Goal: Check status: Check status

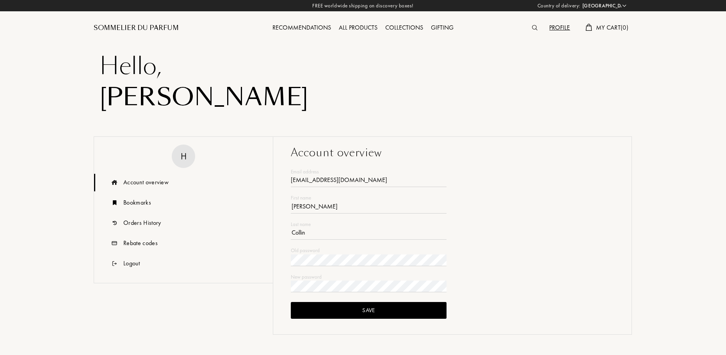
select select "FR"
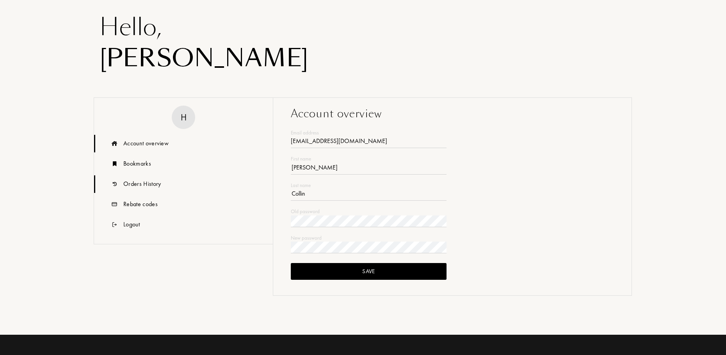
click at [162, 193] on div "Orders History" at bounding box center [183, 185] width 179 height 18
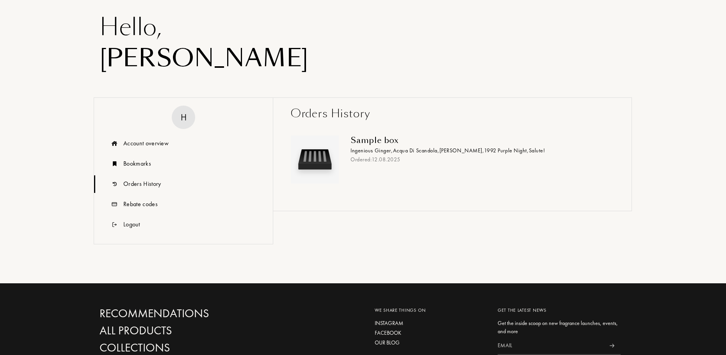
click at [334, 133] on div "Sample box Ingenious Ginger , Acqua di Scandola , Iskander , 1992 Purple Night …" at bounding box center [452, 162] width 335 height 81
click at [382, 142] on div "Sample box" at bounding box center [479, 140] width 258 height 9
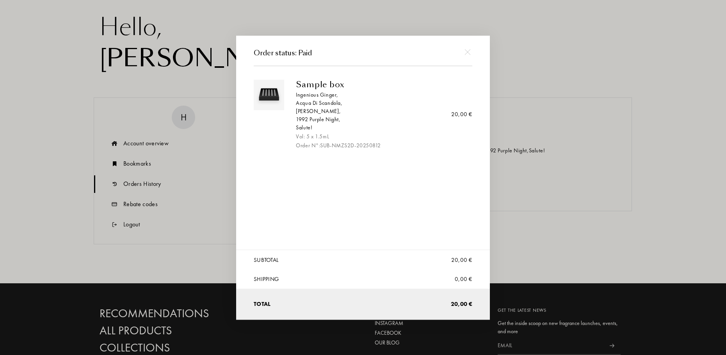
click at [339, 144] on div "Order N°: SUB-NMZS2D-20250812" at bounding box center [381, 145] width 170 height 8
click at [341, 144] on div "Order N°: SUB-NMZS2D-20250812" at bounding box center [381, 145] width 170 height 8
click at [329, 108] on div "Iskander ," at bounding box center [381, 111] width 170 height 8
click at [225, 87] on div at bounding box center [364, 177] width 728 height 355
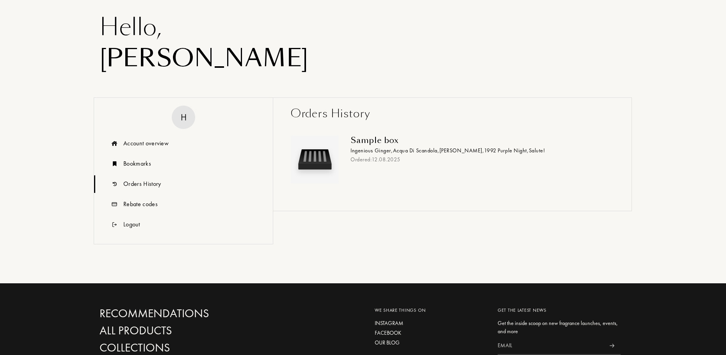
click at [304, 159] on img at bounding box center [315, 160] width 44 height 44
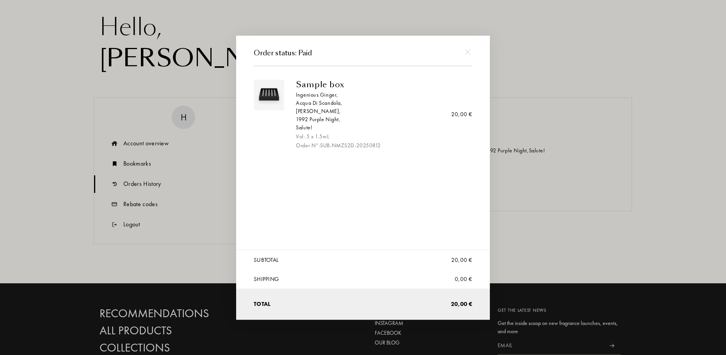
drag, startPoint x: 280, startPoint y: 128, endPoint x: 296, endPoint y: 97, distance: 35.6
click at [281, 128] on div at bounding box center [272, 115] width 36 height 70
click at [307, 85] on div "Sample box" at bounding box center [381, 84] width 170 height 9
click at [311, 95] on div "Ingenious Ginger ," at bounding box center [381, 95] width 170 height 8
click at [321, 120] on div "1992 Purple Night ," at bounding box center [381, 119] width 170 height 8
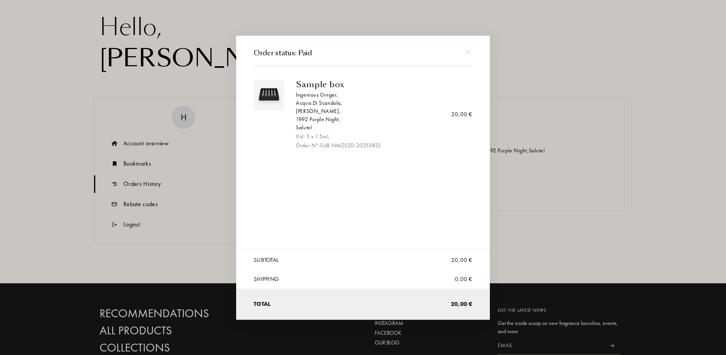
click at [321, 144] on div "Order N°: SUB-NMZS2D-20250812" at bounding box center [381, 145] width 170 height 8
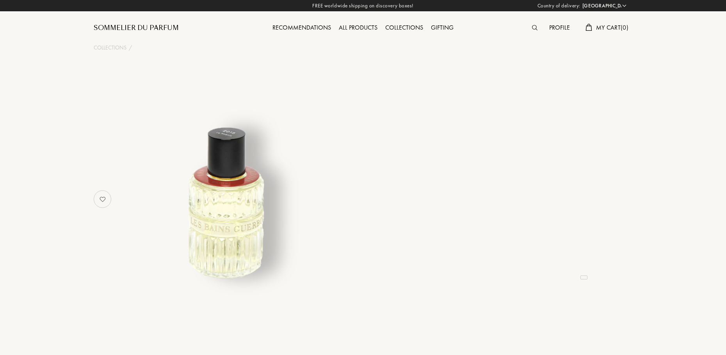
select select "FR"
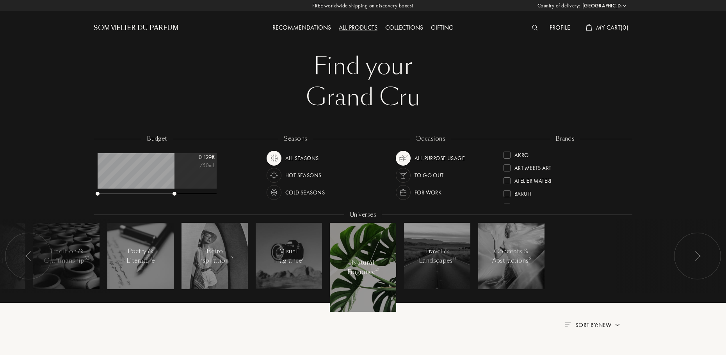
select select "FR"
